Goal: Task Accomplishment & Management: Manage account settings

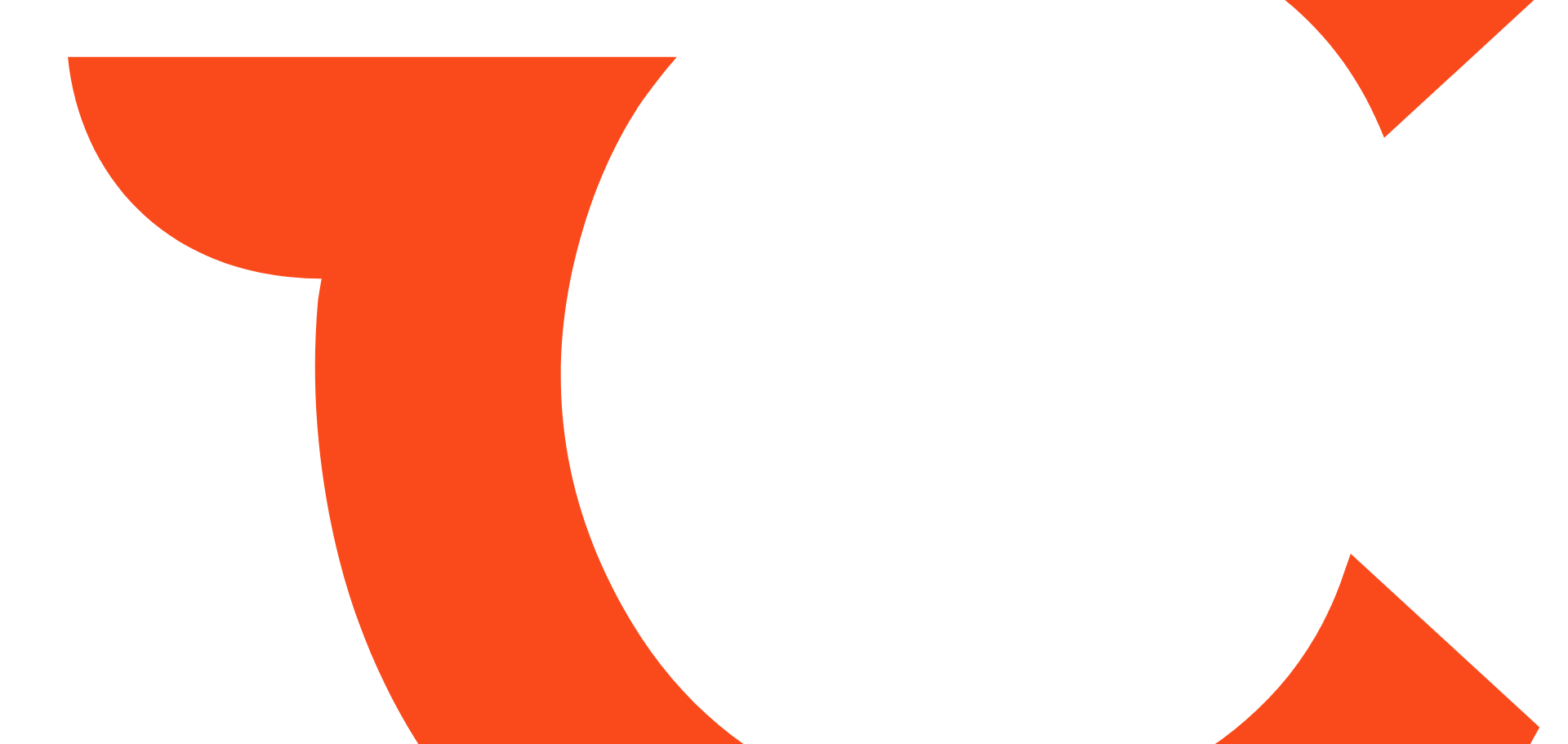
type input "*****"
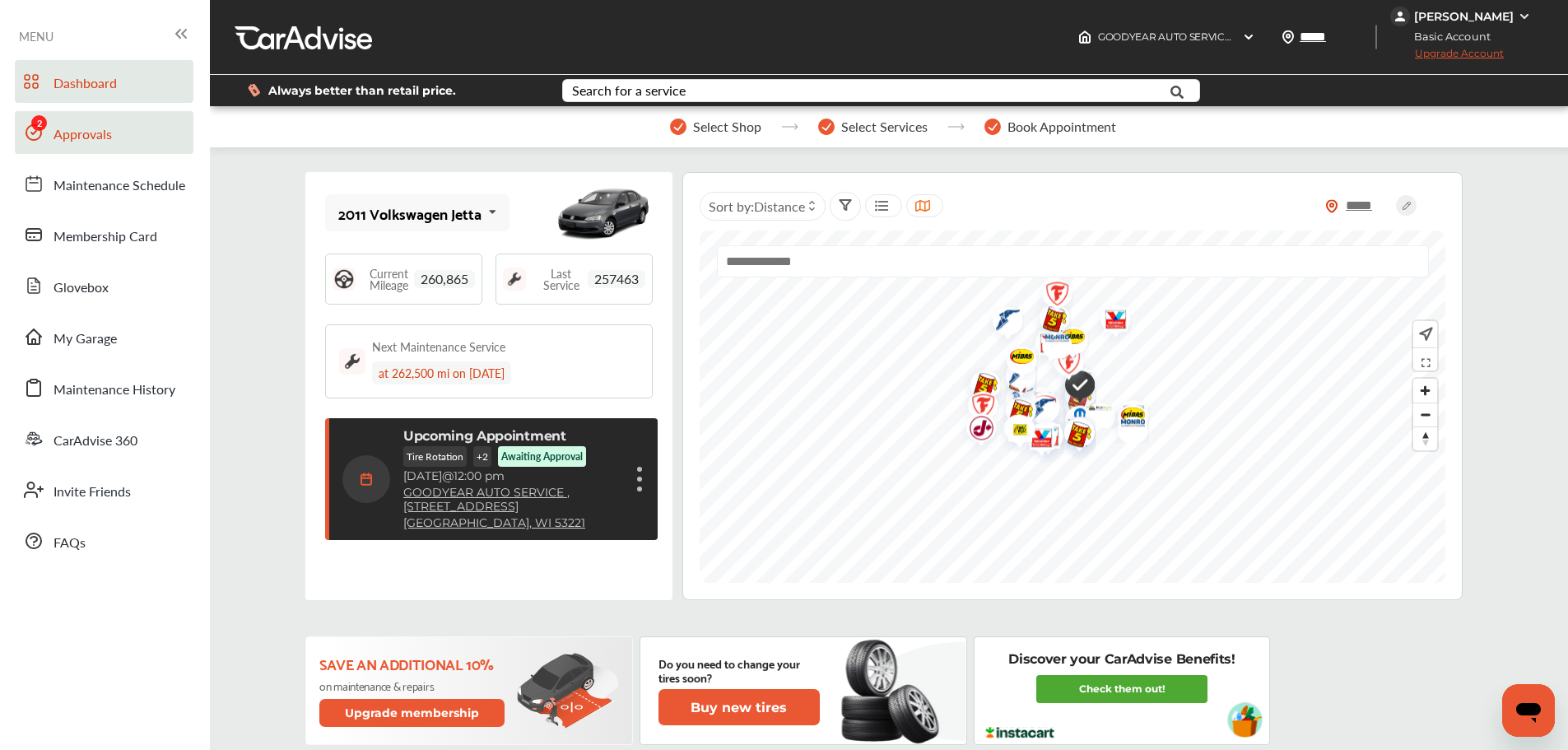
click at [56, 130] on span "Approvals" at bounding box center [82, 135] width 58 height 21
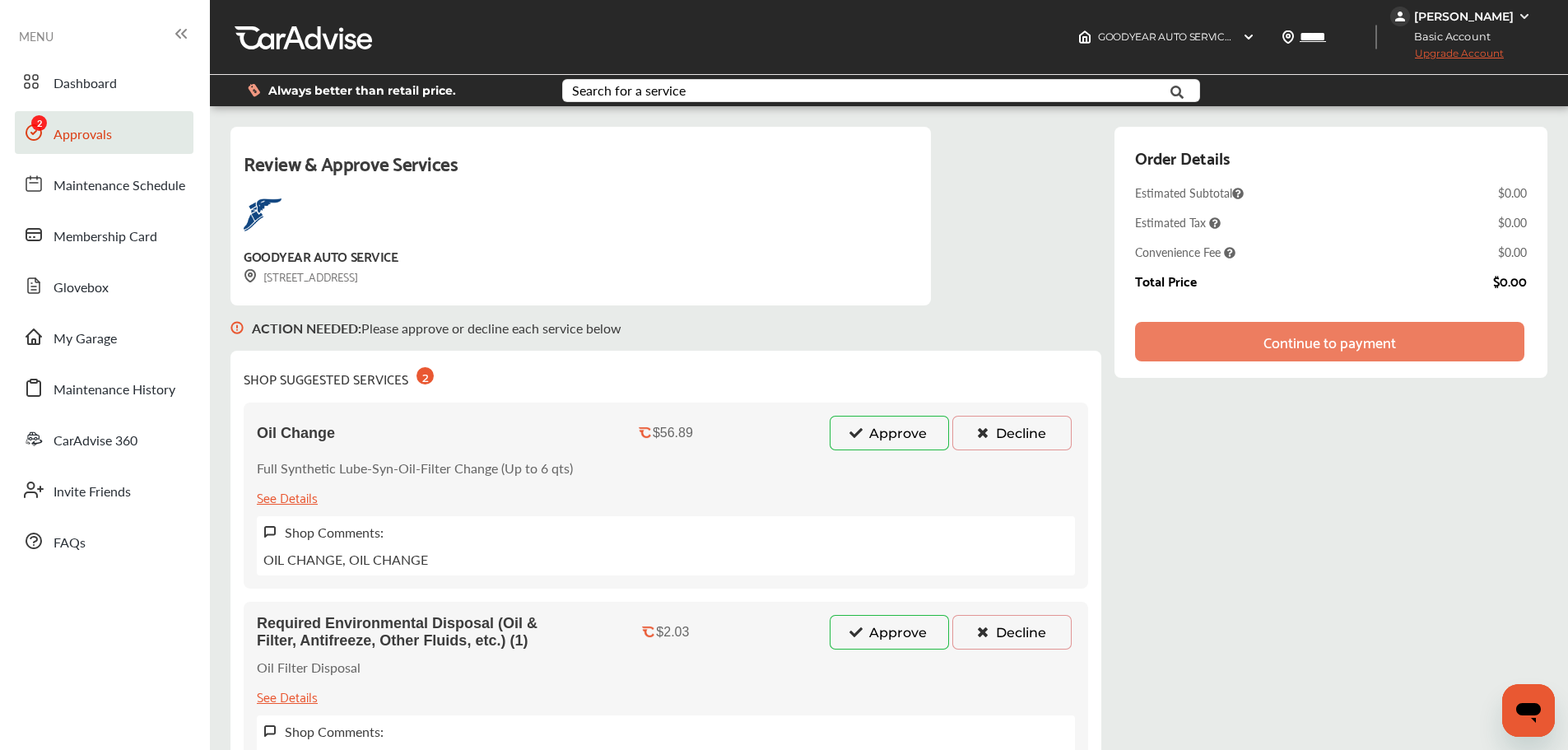
click at [890, 434] on button "Approve" at bounding box center [890, 433] width 120 height 35
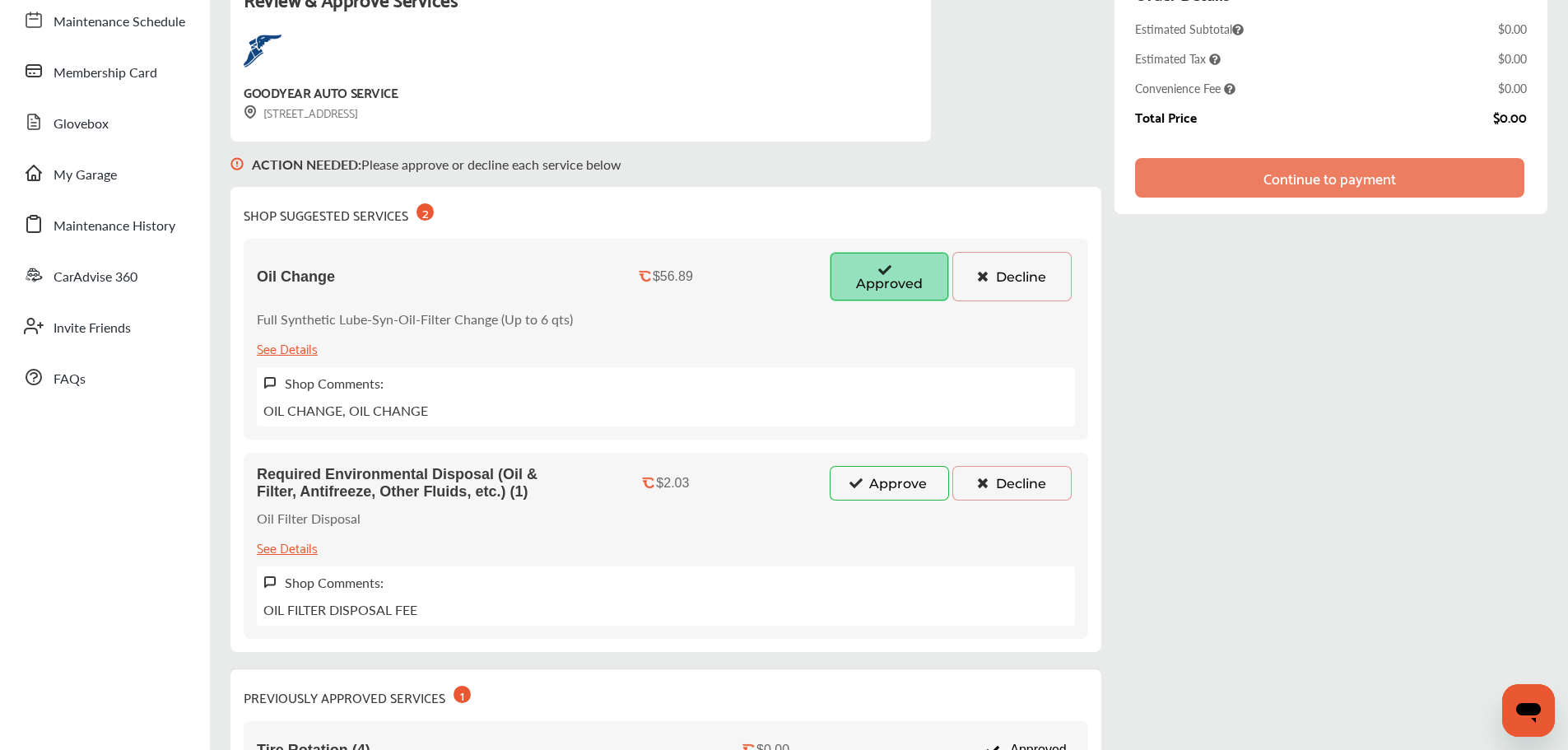
scroll to position [165, 0]
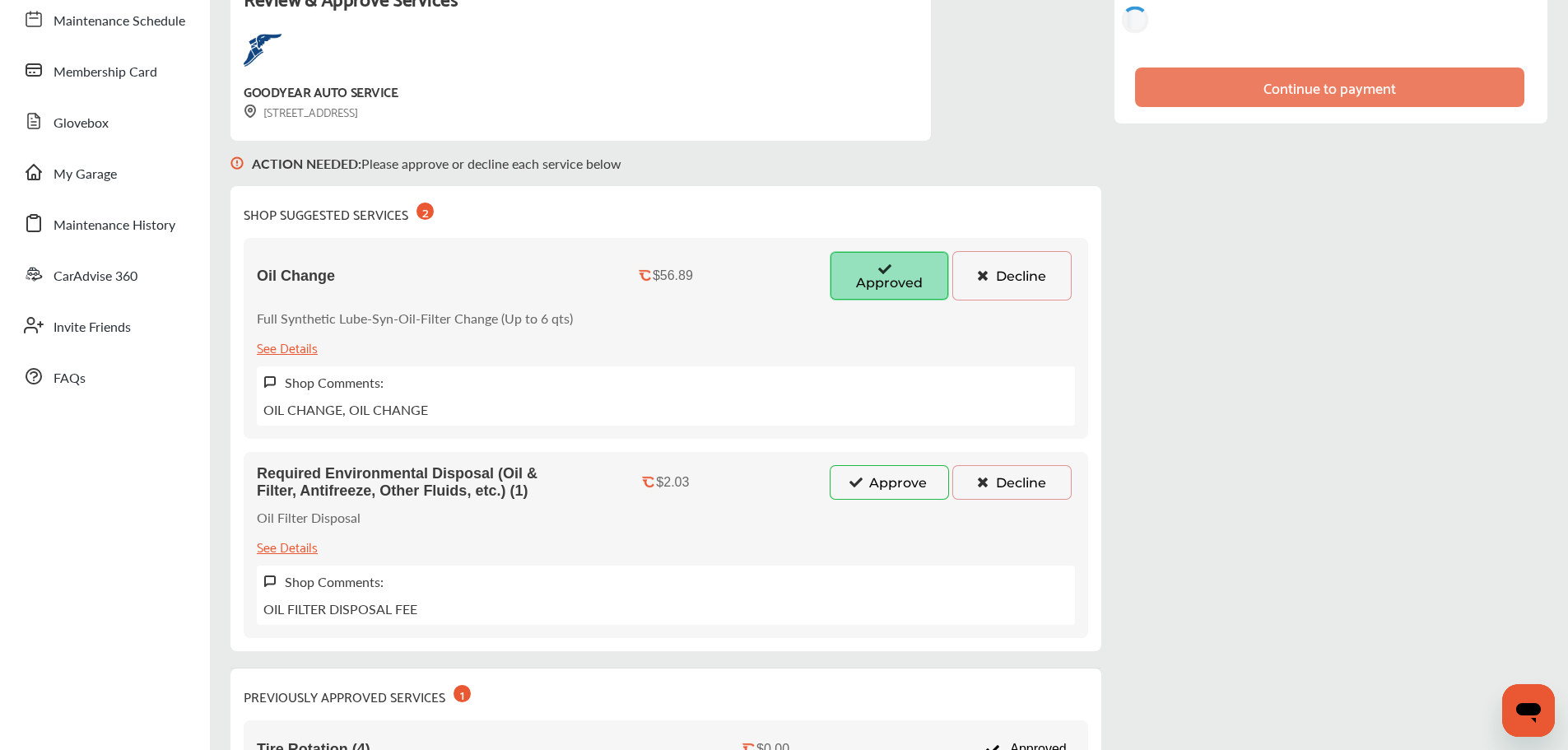
click at [906, 499] on button "Approve" at bounding box center [890, 482] width 120 height 35
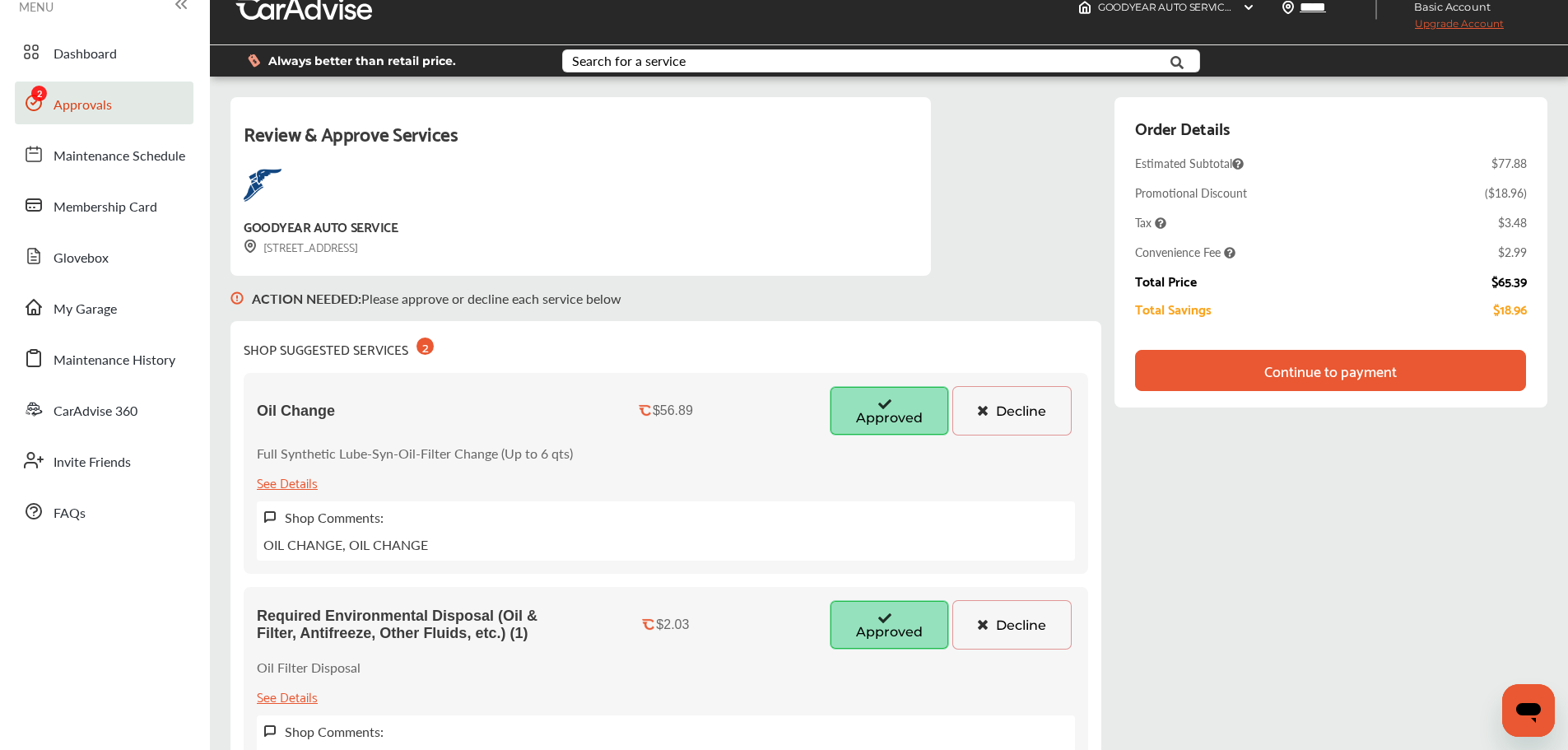
scroll to position [0, 0]
